Goal: Transaction & Acquisition: Purchase product/service

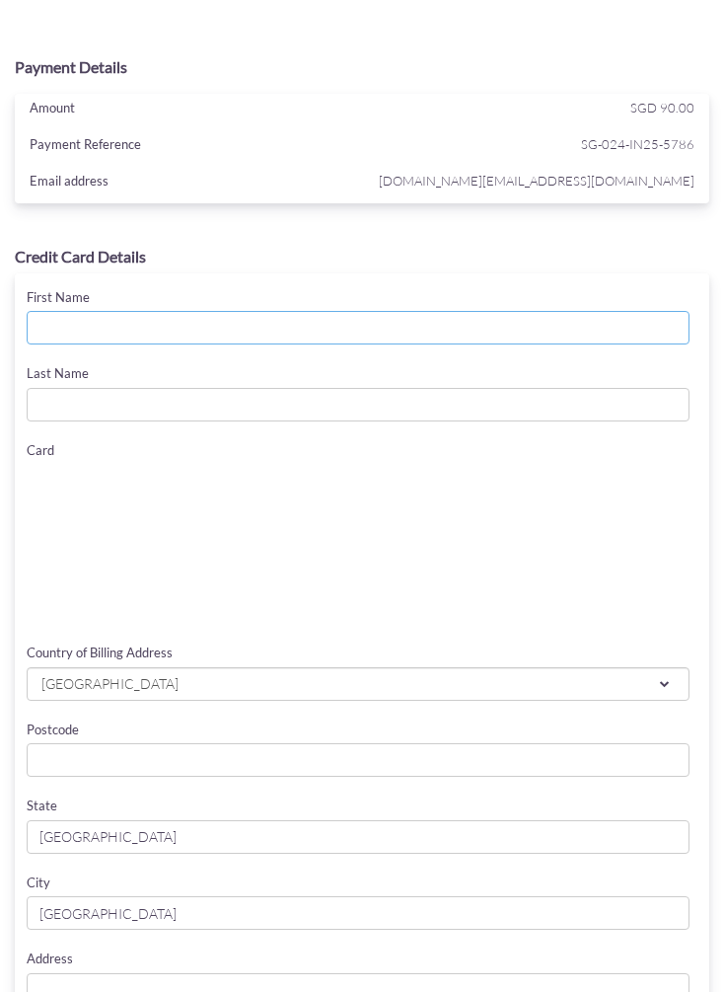
click at [361, 327] on input "First Name" at bounding box center [358, 328] width 663 height 34
type input "[PERSON_NAME] [PERSON_NAME]"
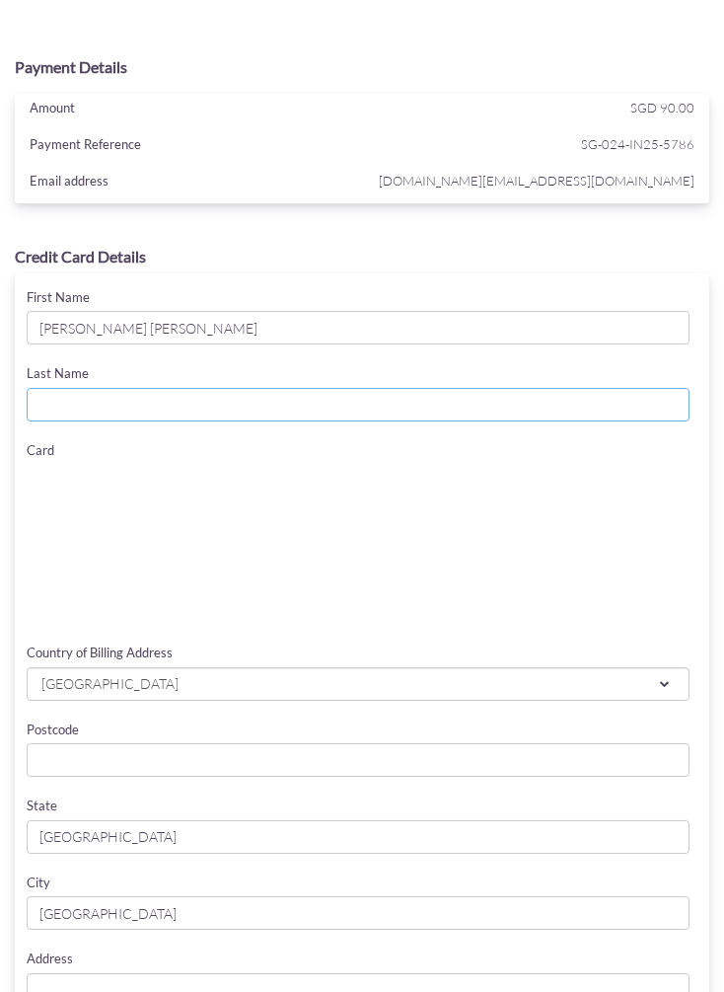
click at [74, 399] on input "Last Name" at bounding box center [358, 405] width 663 height 34
type input "[PERSON_NAME]"
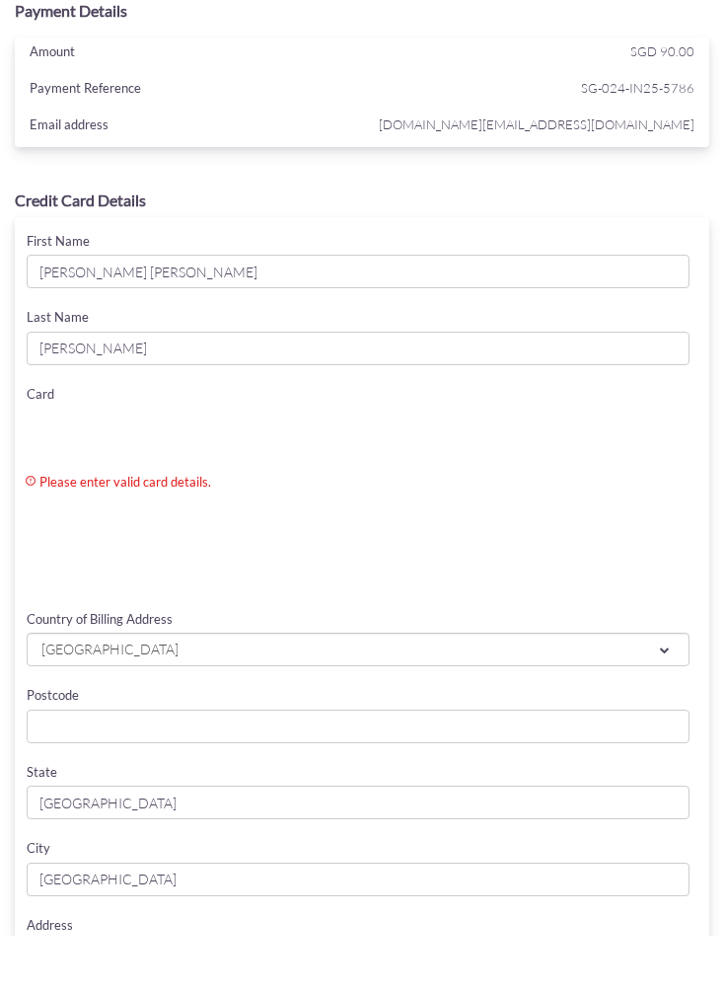
click at [488, 696] on span "[GEOGRAPHIC_DATA]" at bounding box center [325, 706] width 573 height 21
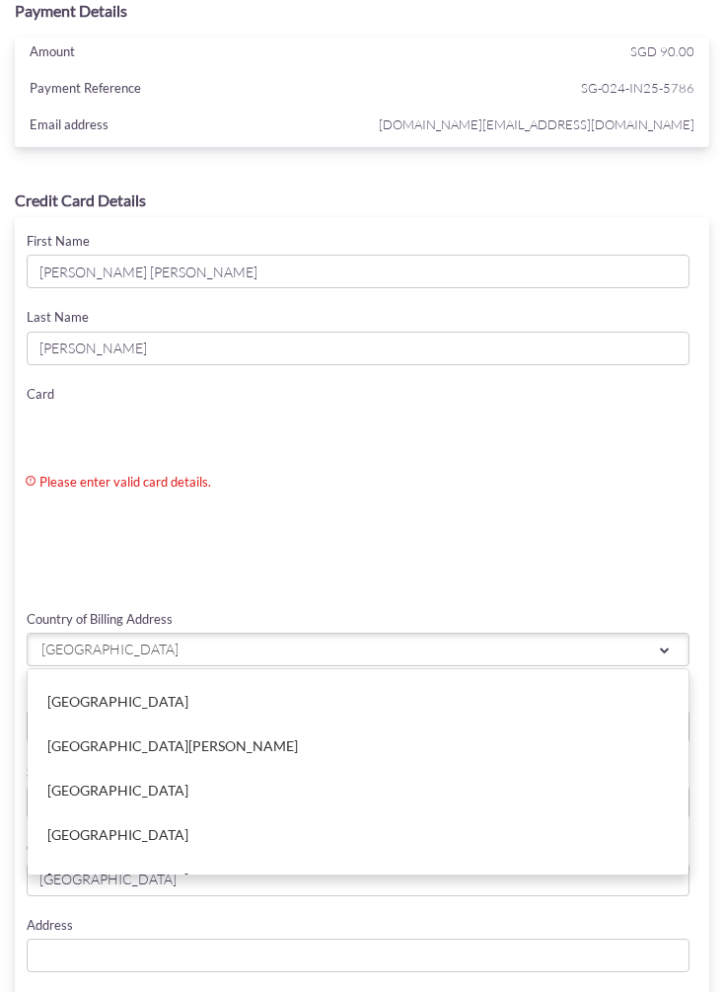
scroll to position [4231, 0]
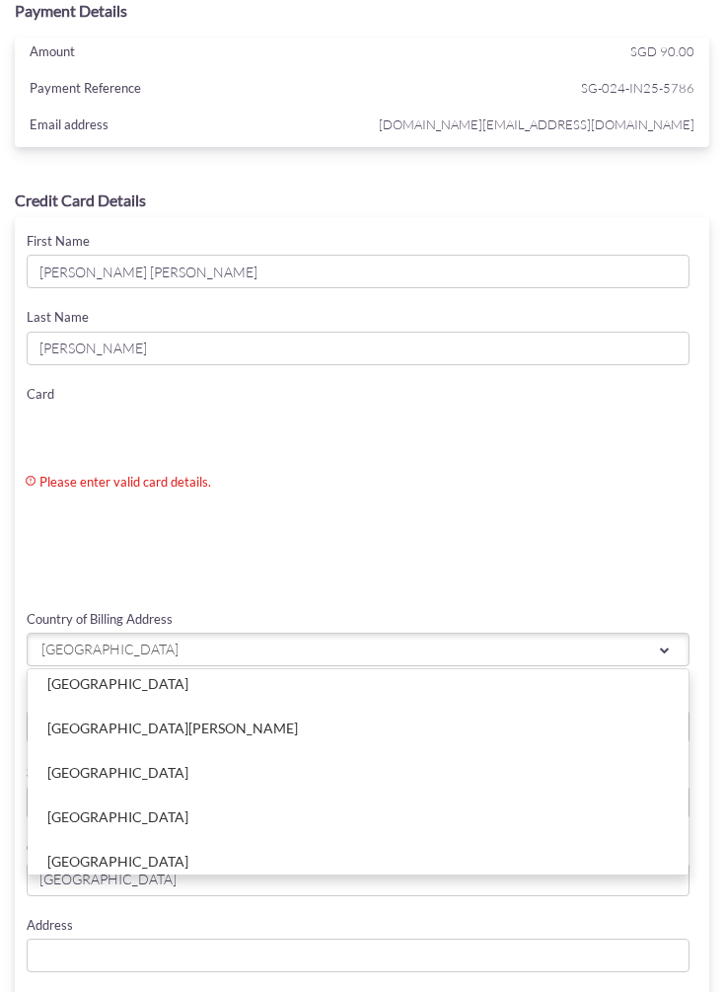
click at [331, 805] on link "[GEOGRAPHIC_DATA]" at bounding box center [358, 816] width 661 height 43
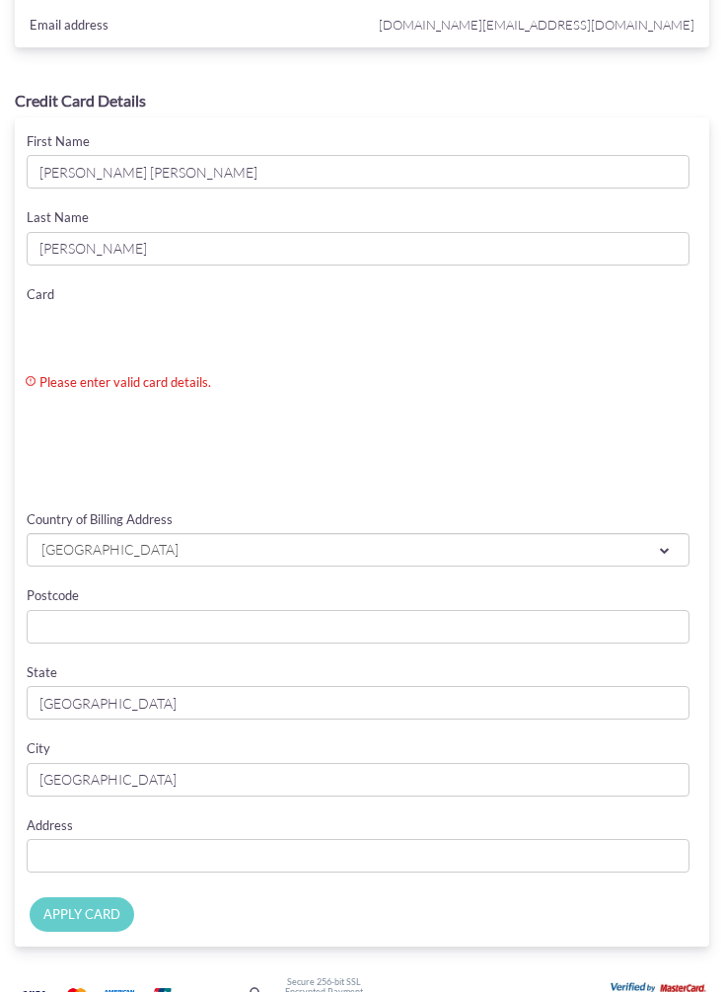
scroll to position [161, 0]
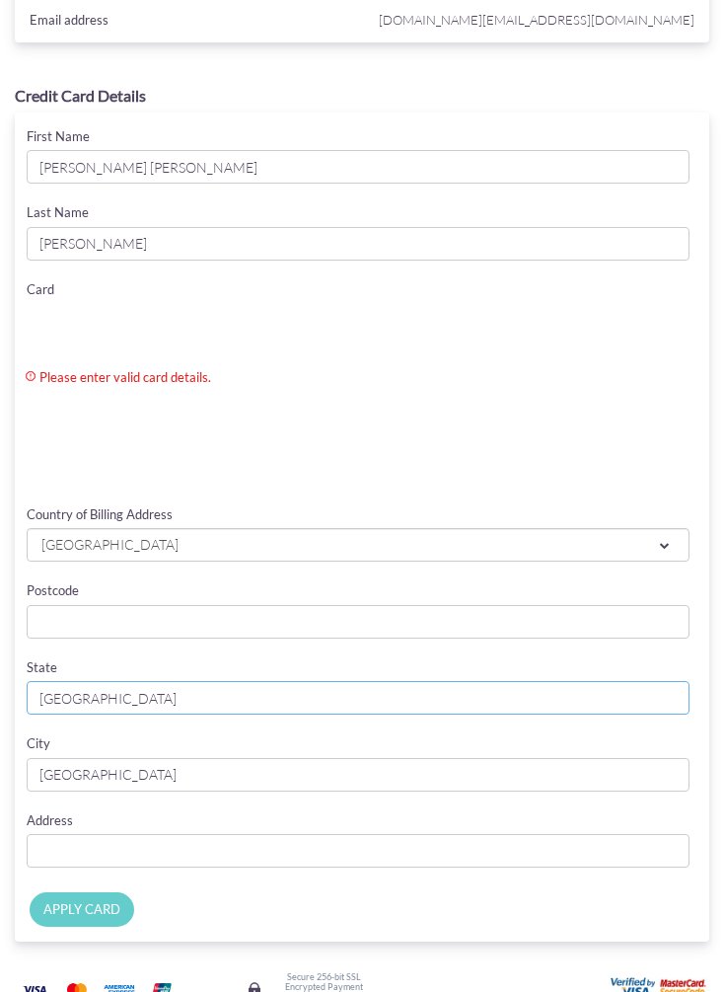
click at [419, 694] on input "[GEOGRAPHIC_DATA]" at bounding box center [358, 698] width 663 height 34
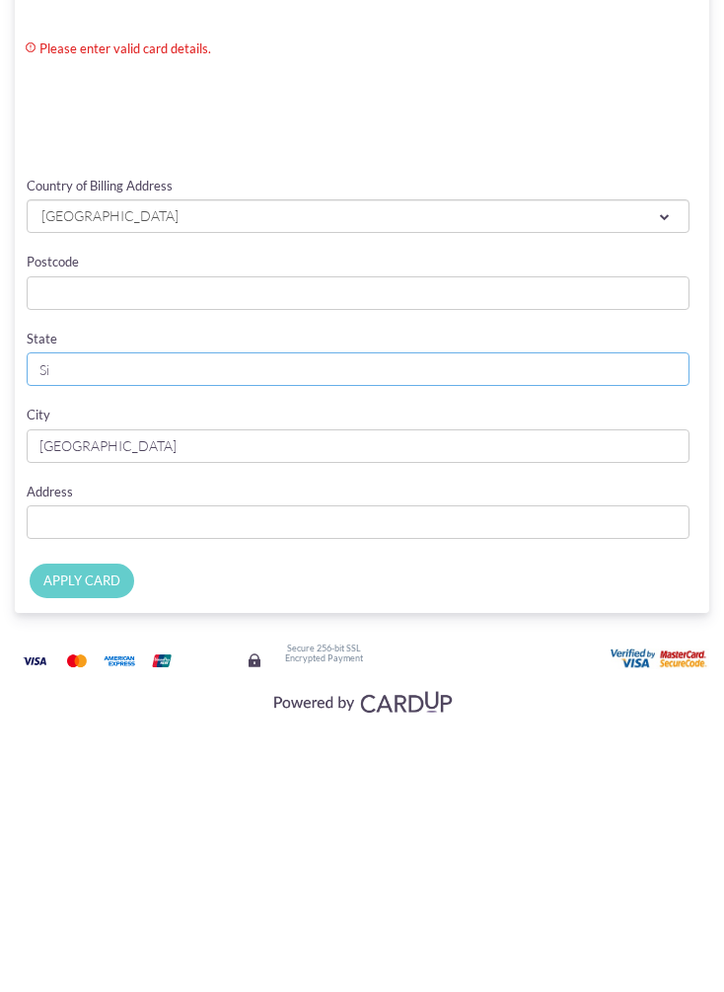
type input "S"
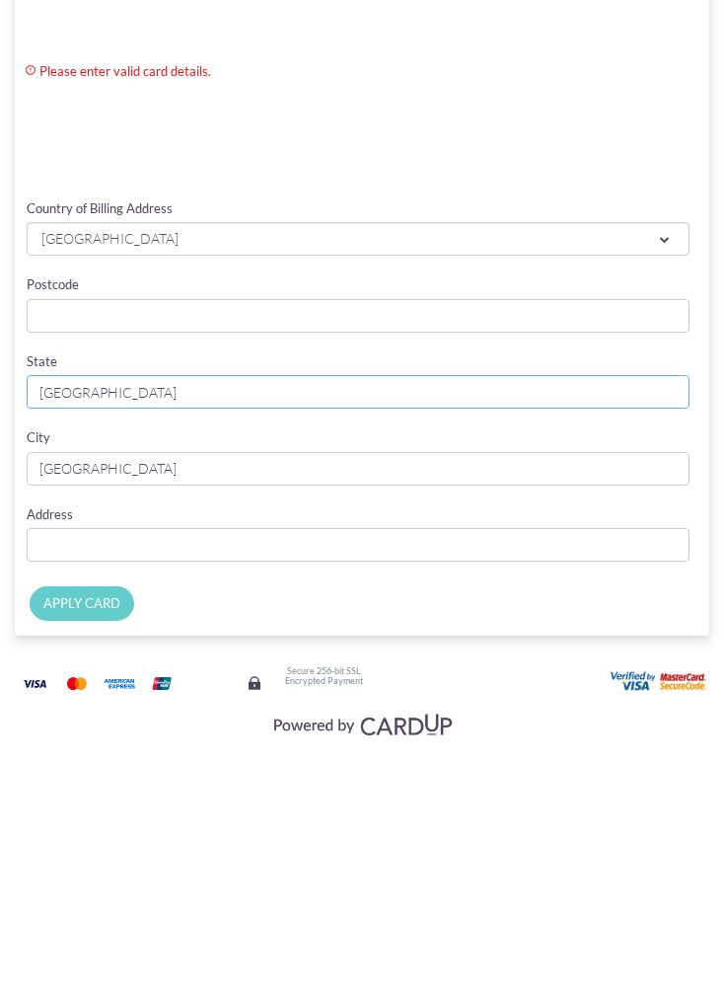
type input "[GEOGRAPHIC_DATA]"
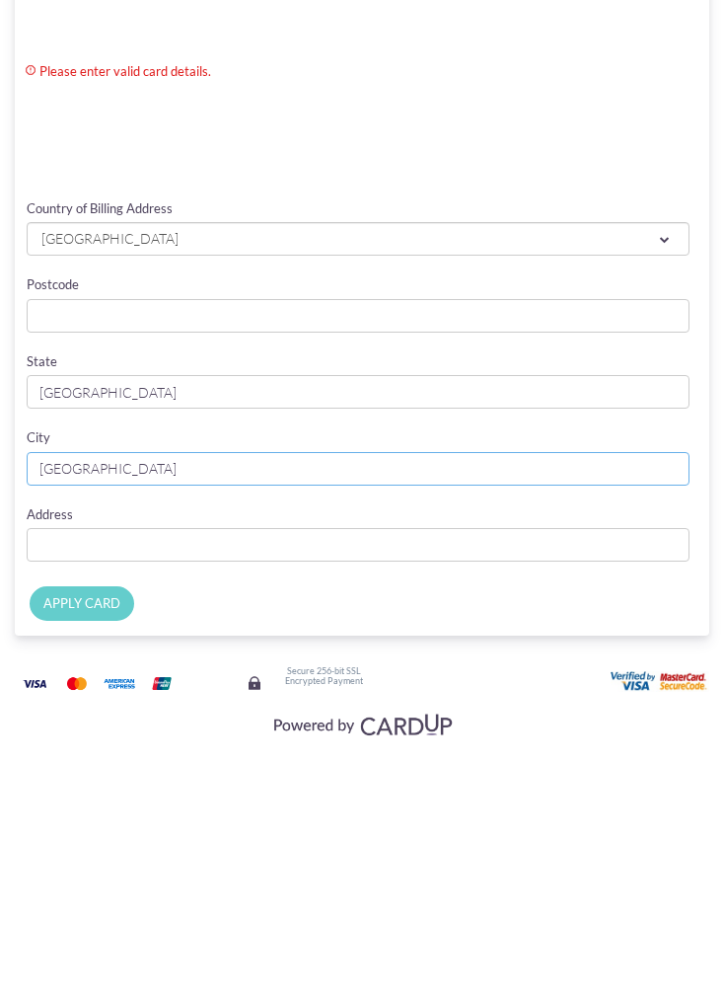
click at [500, 694] on input "[GEOGRAPHIC_DATA]" at bounding box center [358, 711] width 663 height 34
type input "S"
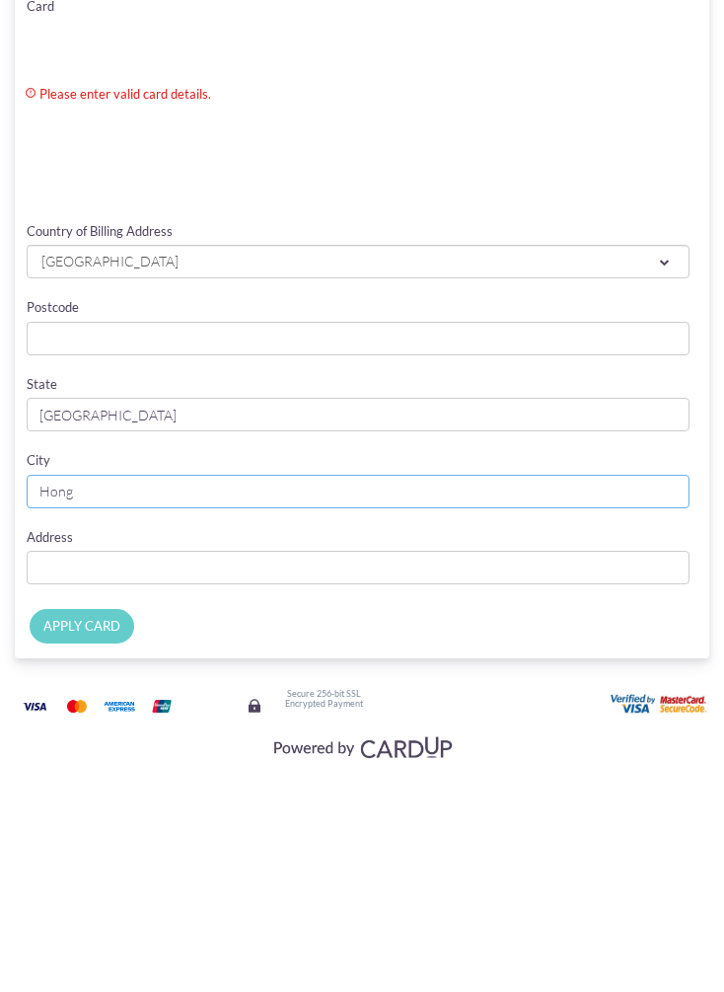
click at [509, 694] on input "Hong" at bounding box center [358, 711] width 663 height 34
click at [581, 694] on input "Hong" at bounding box center [358, 711] width 663 height 34
click at [604, 694] on input "Hong" at bounding box center [358, 711] width 663 height 34
click at [473, 694] on input "Hong" at bounding box center [358, 711] width 663 height 34
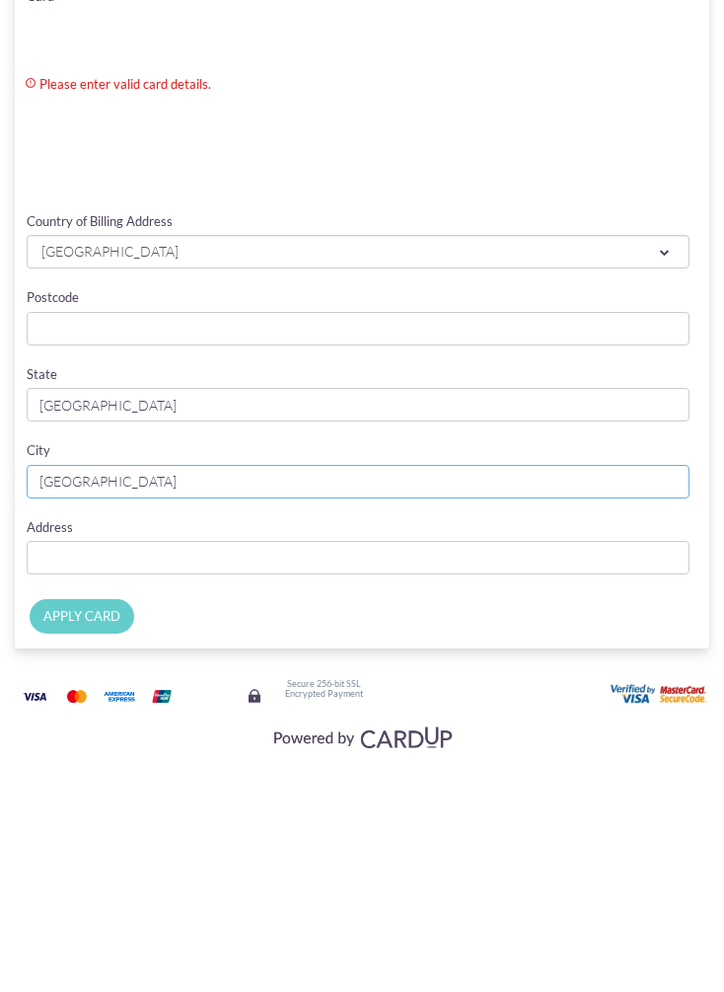
scroll to position [259, 0]
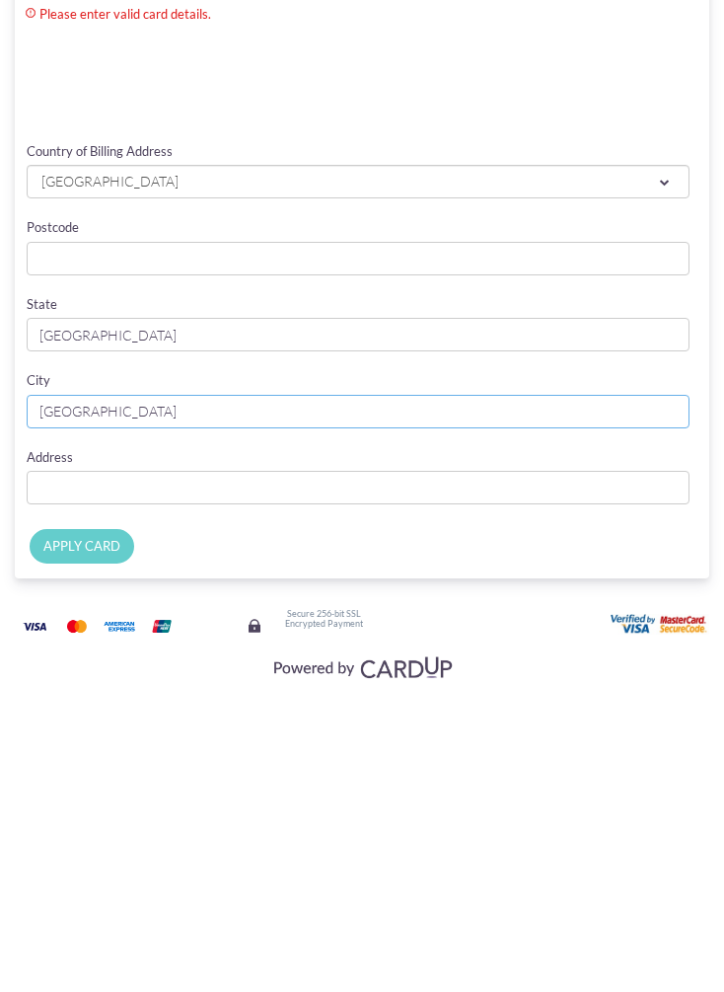
type input "[GEOGRAPHIC_DATA]"
click at [107, 793] on input "APPLY CARD" at bounding box center [82, 810] width 105 height 35
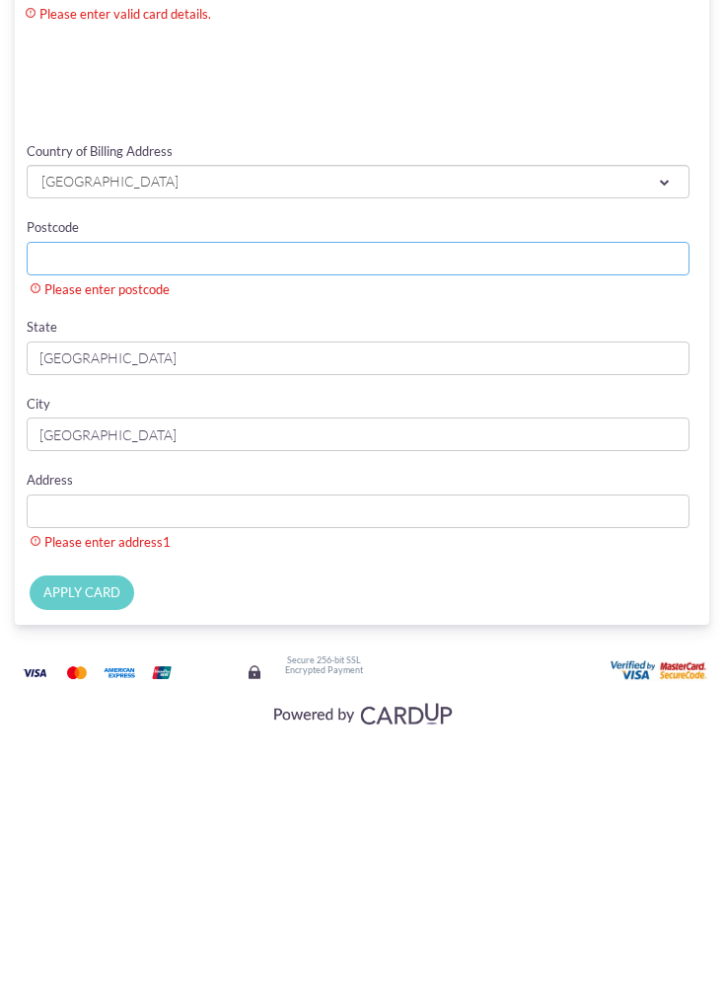
click at [426, 506] on input "Postcode" at bounding box center [358, 523] width 663 height 34
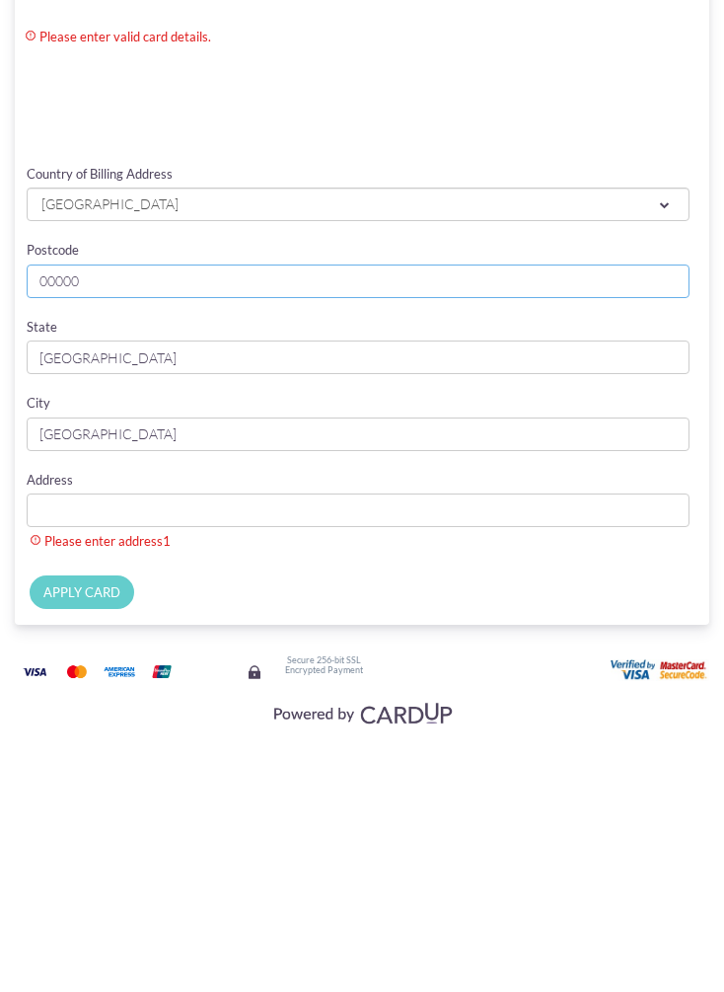
type input "00000"
click at [368, 735] on input "Country of Billing Address" at bounding box center [358, 752] width 663 height 34
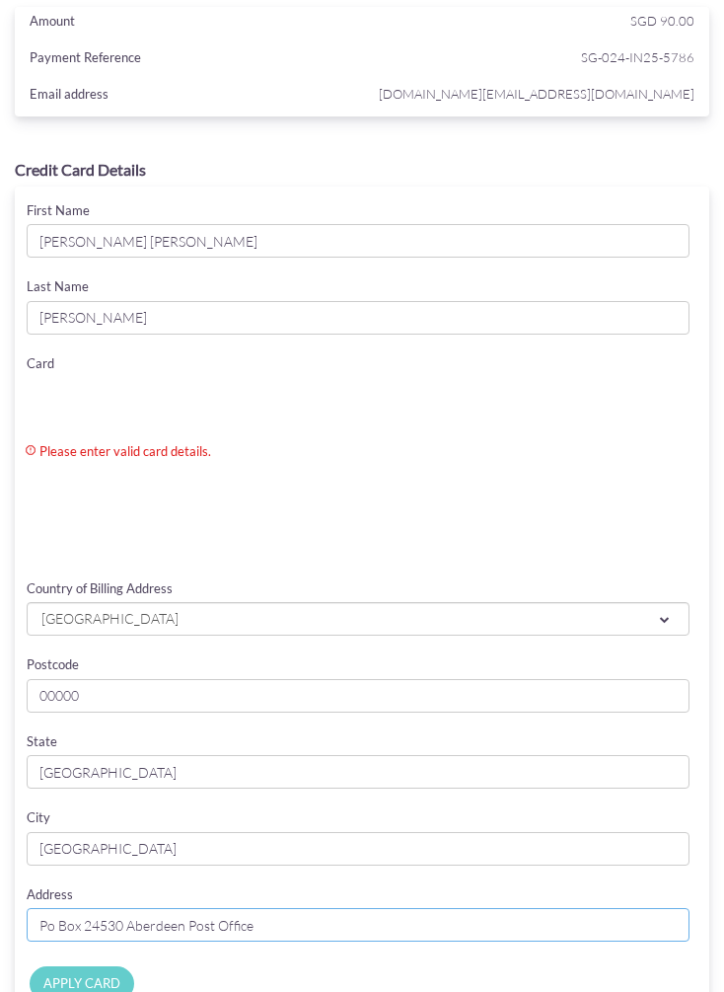
scroll to position [79, 0]
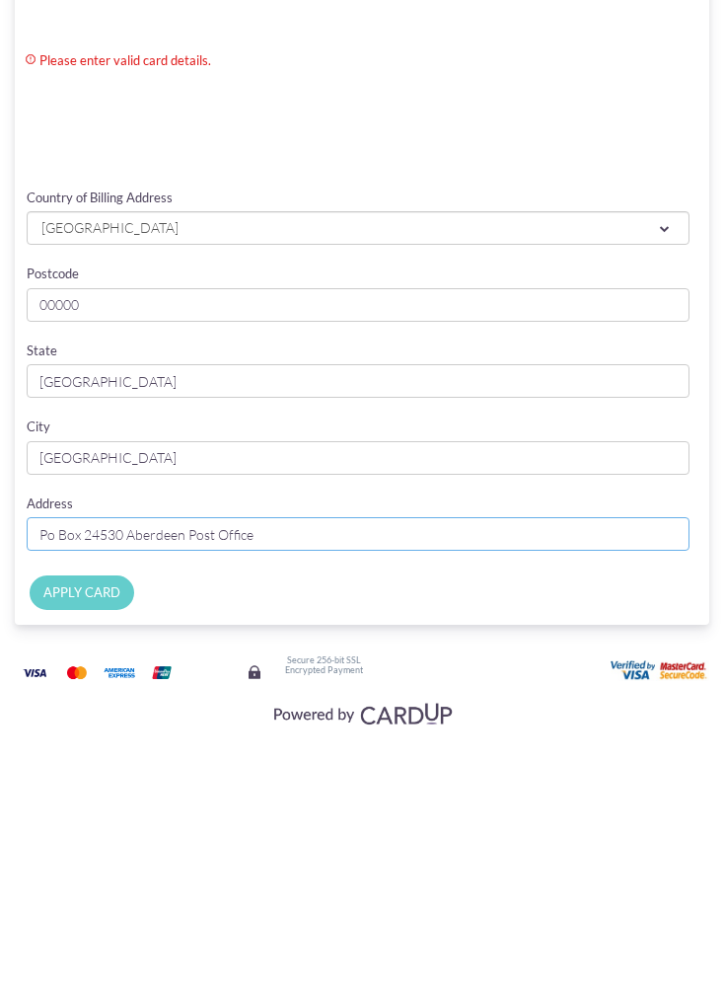
type input "Po Box 24530 Aberdeen Post Office"
click at [86, 840] on input "APPLY CARD" at bounding box center [82, 857] width 105 height 35
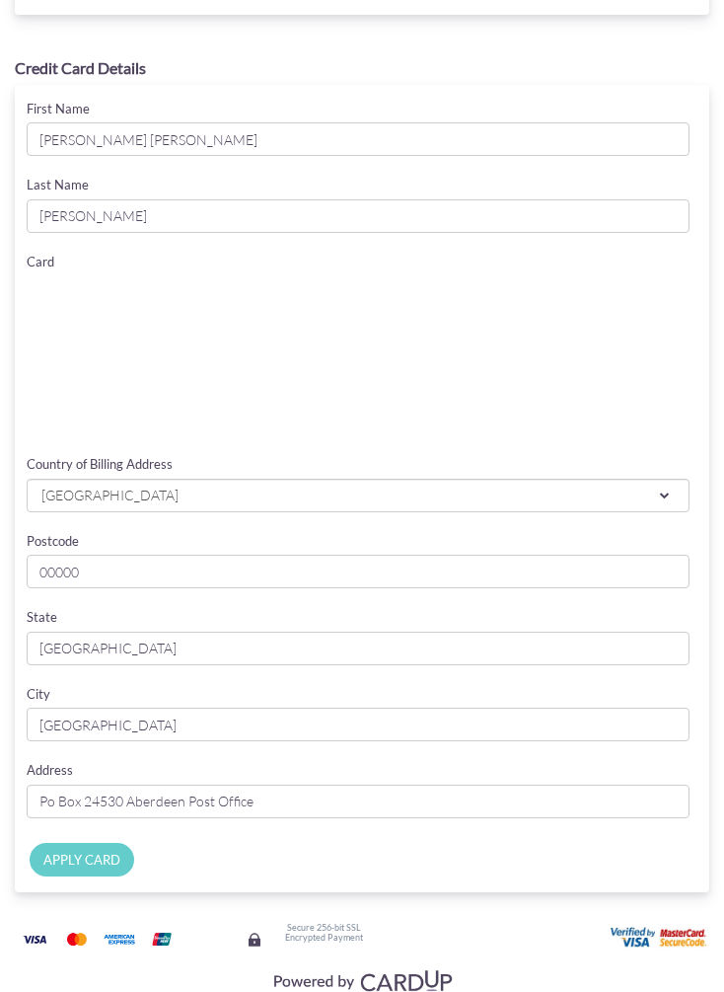
scroll to position [167, 0]
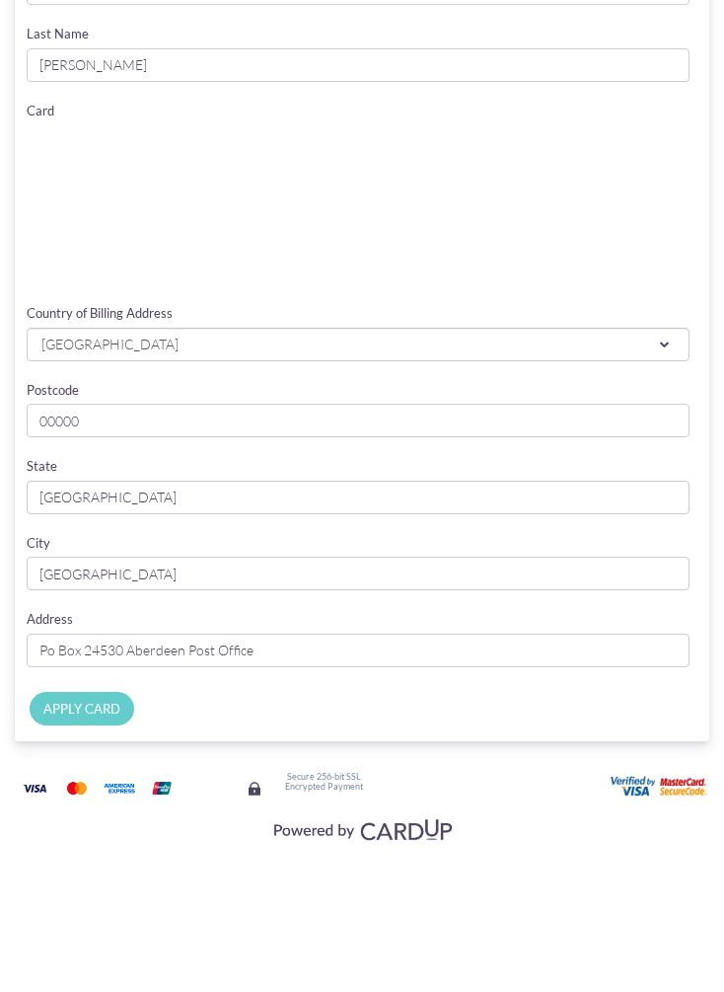
click at [103, 793] on input "APPLY CARD" at bounding box center [82, 810] width 105 height 35
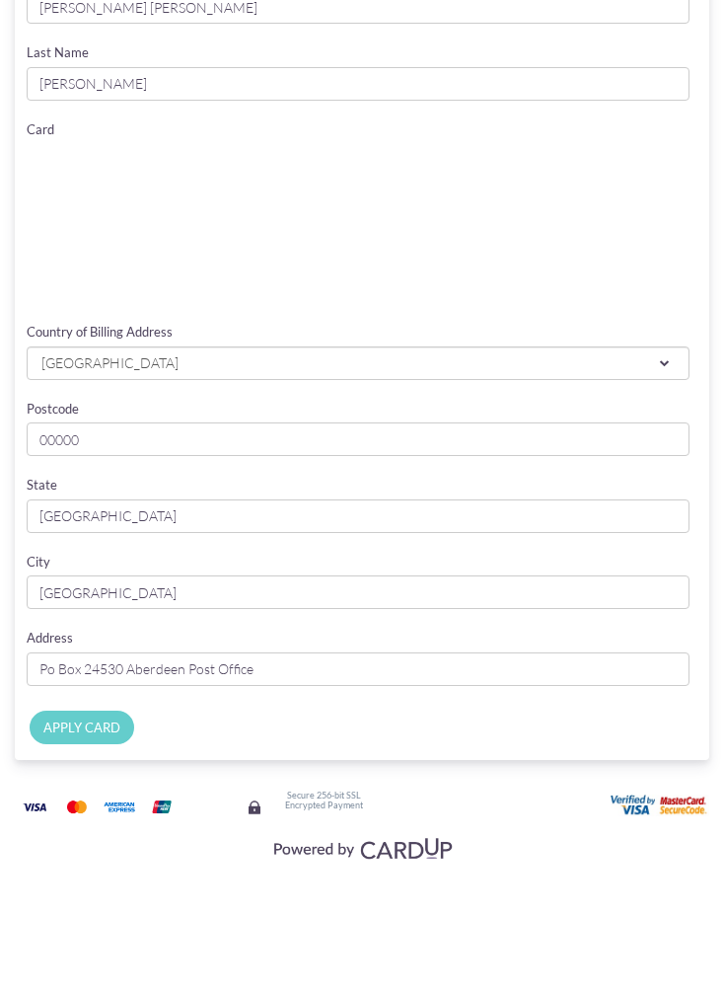
type input "Applying..."
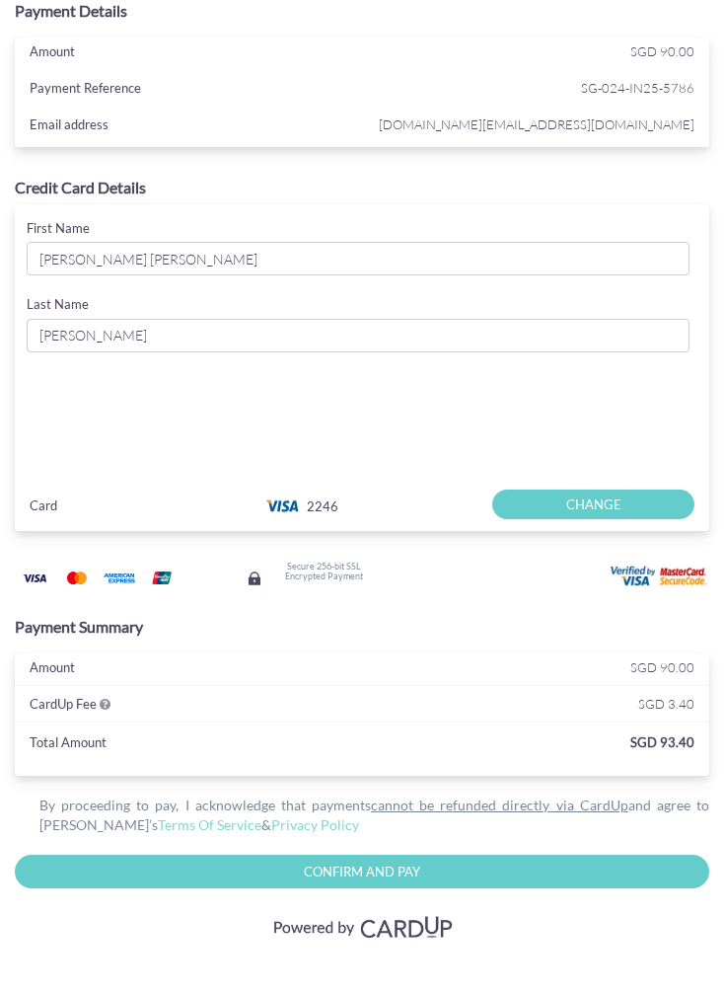
scroll to position [55, 0]
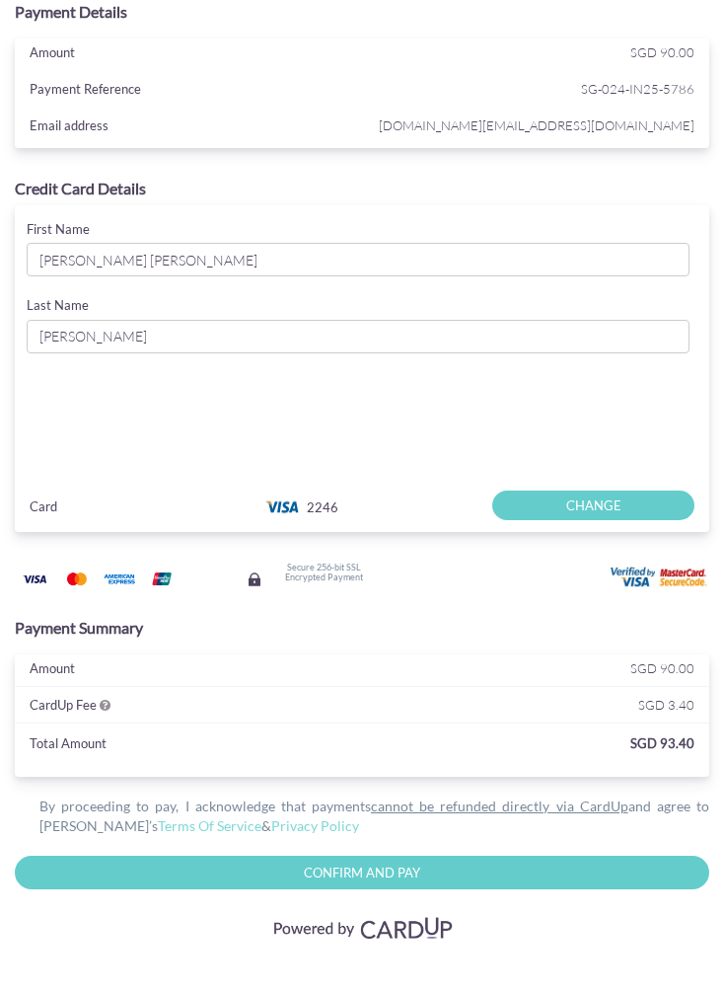
click at [533, 864] on input "Confirm and Pay" at bounding box center [362, 872] width 695 height 35
type input "Please wait..."
